Goal: Check status: Check status

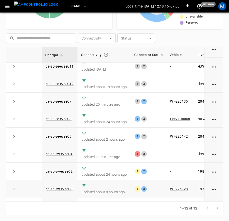
scroll to position [77, 0]
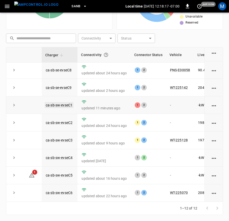
click at [65, 102] on link "ca-sb-sw-evseC1" at bounding box center [59, 105] width 29 height 6
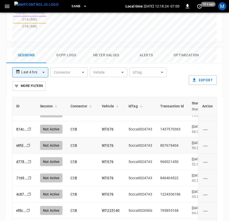
scroll to position [311, 0]
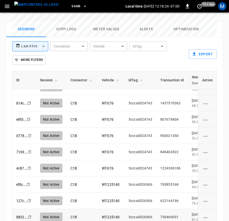
click at [110, 209] on td "WT-225140" at bounding box center [111, 217] width 27 height 16
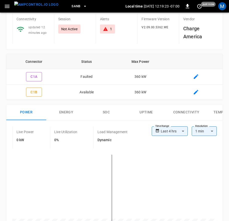
scroll to position [0, 0]
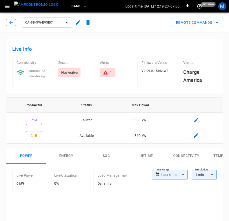
click at [12, 25] on icon "button" at bounding box center [11, 22] width 5 height 5
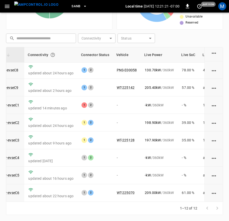
scroll to position [77, 55]
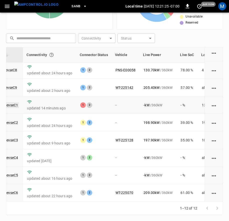
click at [16, 102] on link "ca-sb-sw-evseC1" at bounding box center [4, 105] width 29 height 6
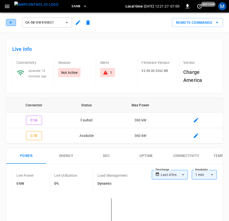
click at [13, 22] on icon "button" at bounding box center [11, 22] width 5 height 5
